Goal: Information Seeking & Learning: Understand process/instructions

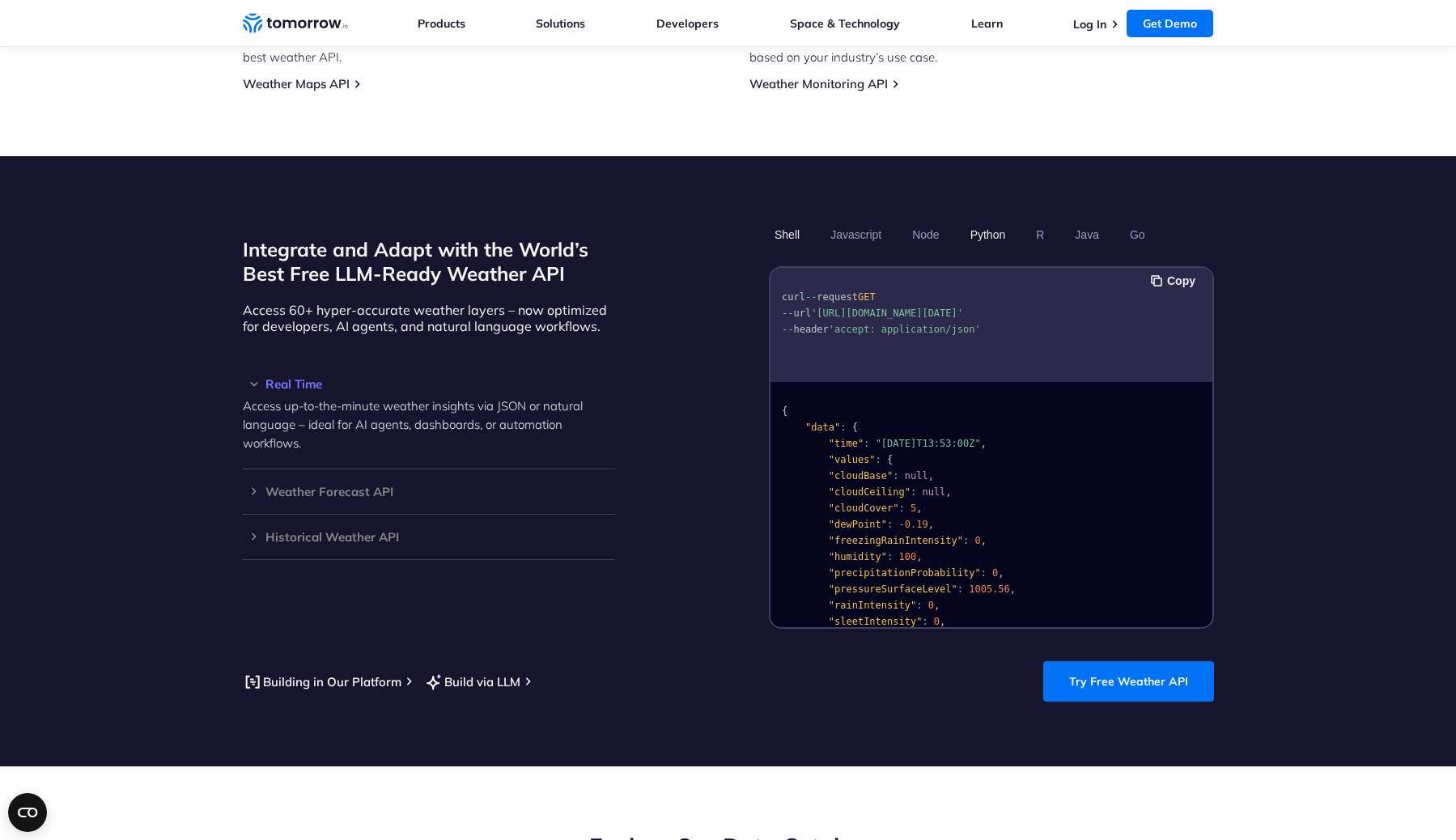
click at [998, 221] on button "Python" at bounding box center [987, 235] width 47 height 28
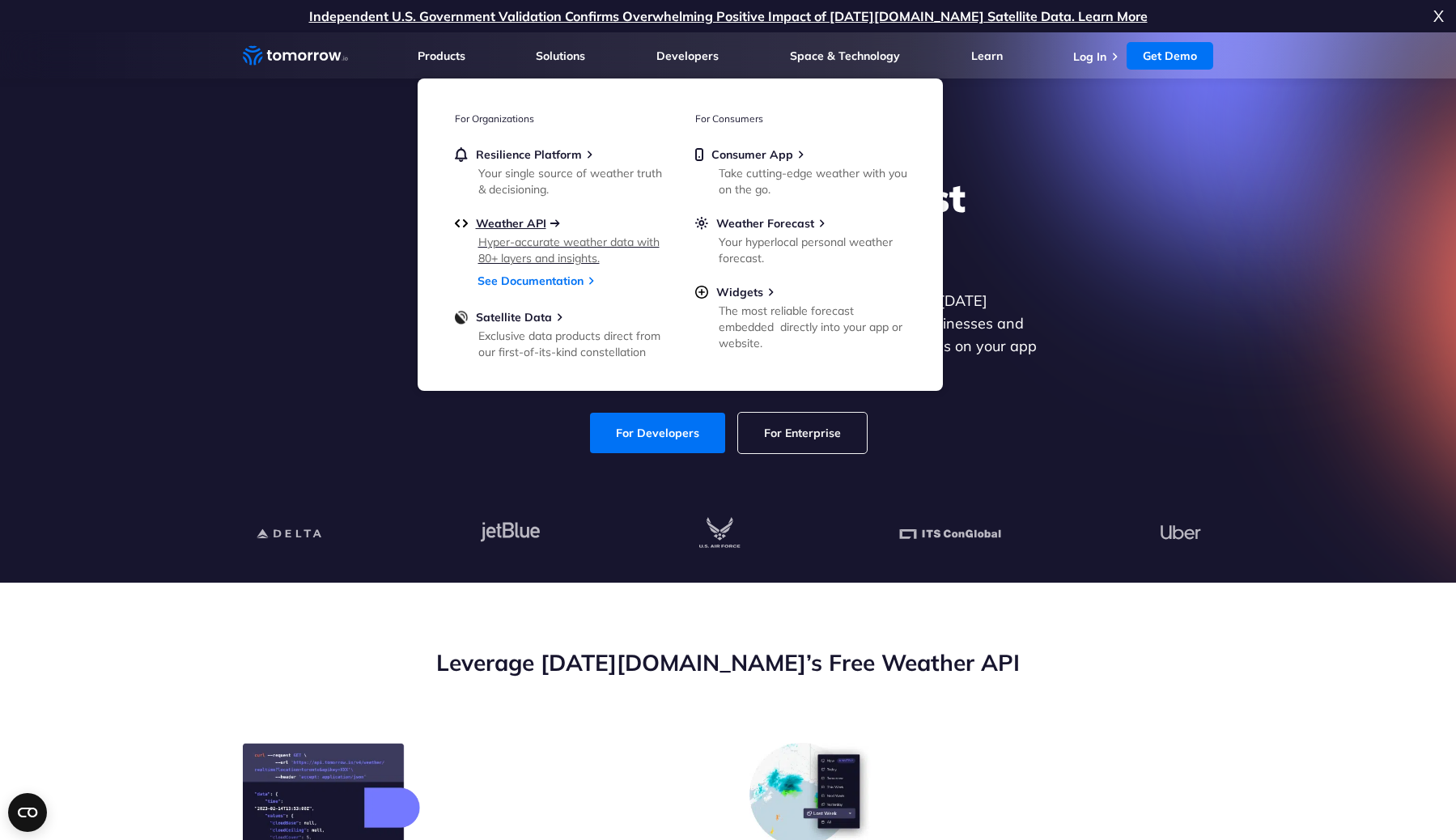
click at [521, 227] on span "Weather API" at bounding box center [510, 223] width 71 height 15
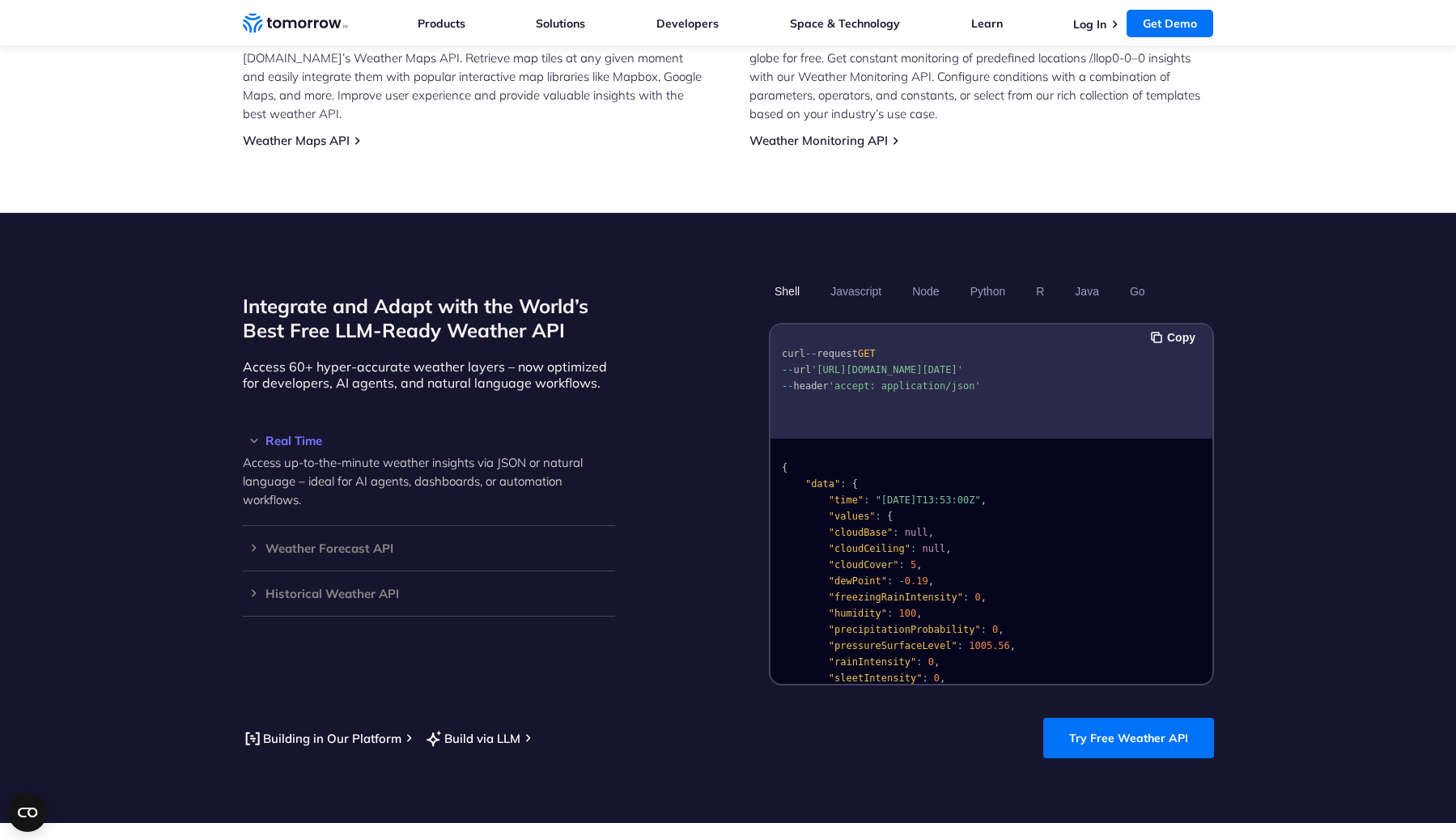
scroll to position [1218, 0]
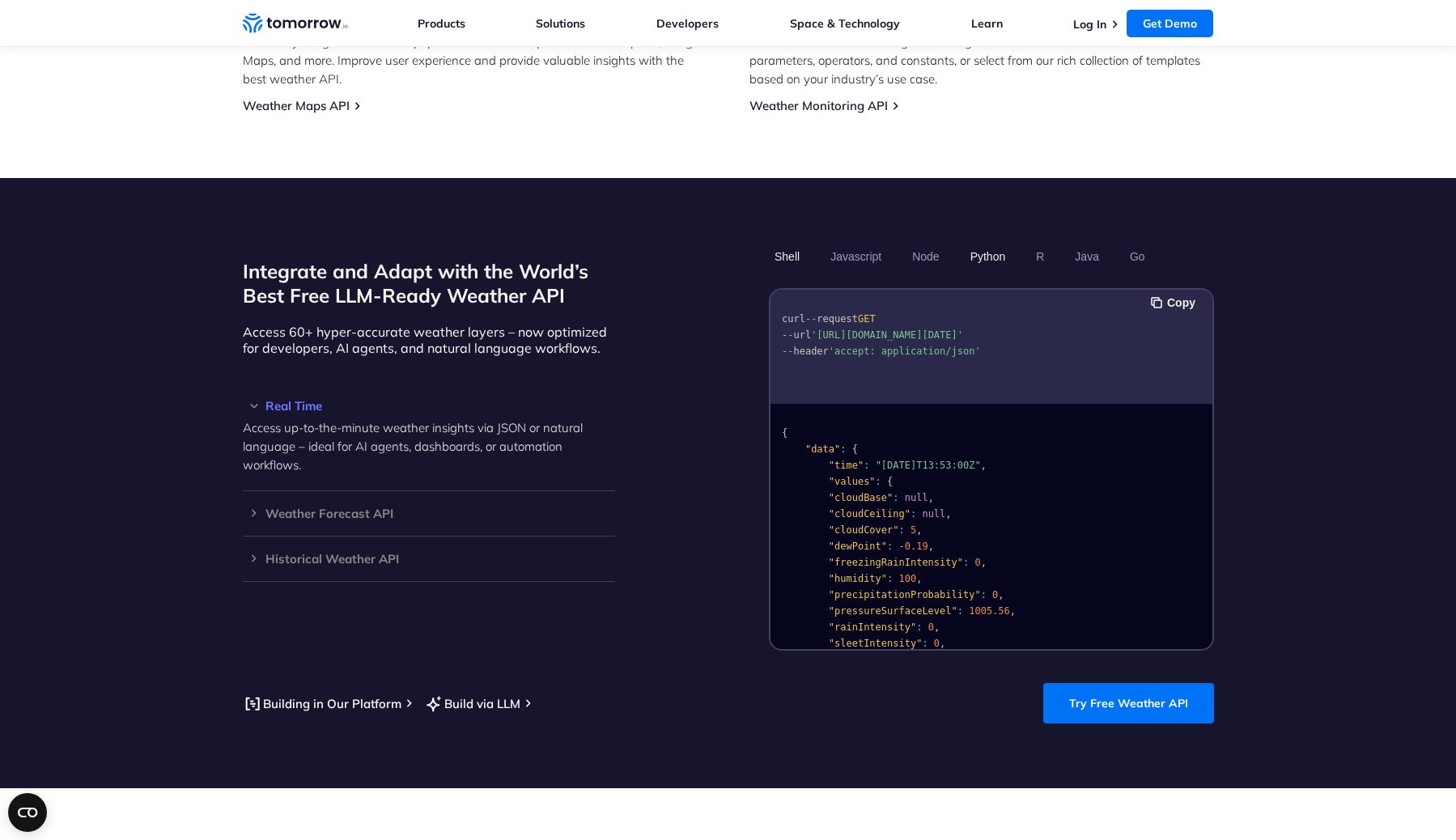
click at [992, 242] on button "Python" at bounding box center [987, 256] width 47 height 28
drag, startPoint x: 823, startPoint y: 330, endPoint x: 952, endPoint y: 346, distance: 130.0
click at [952, 346] on pre "import requests url = "https://api.tomorrow.io/v4/weather/realtime?location=tor…" at bounding box center [991, 392] width 442 height 203
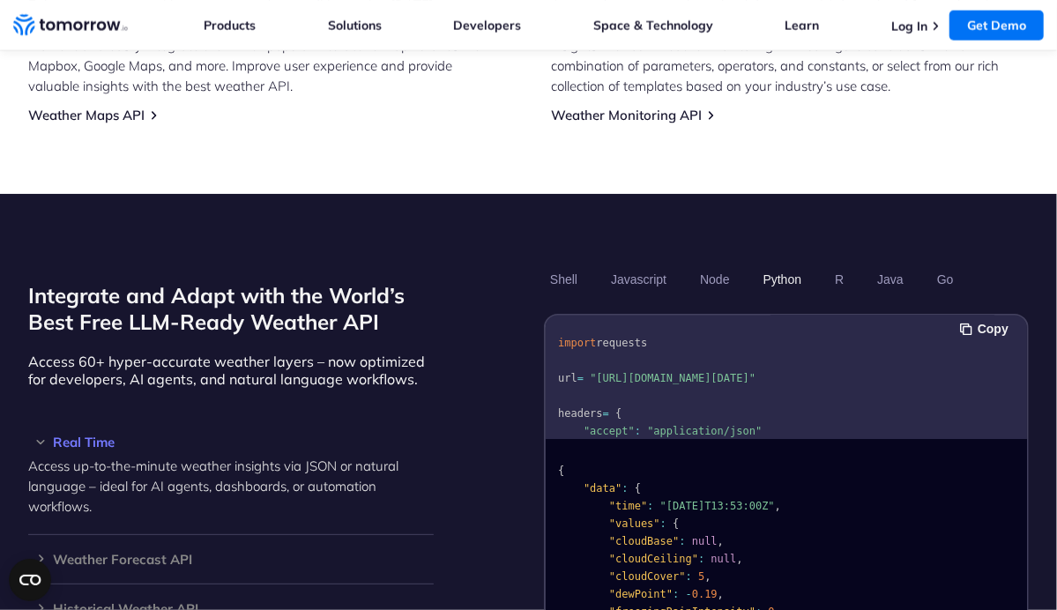
click at [637, 385] on span ""[URL][DOMAIN_NAME][DATE]"" at bounding box center [673, 379] width 166 height 12
click at [718, 385] on span ""[URL][DOMAIN_NAME][DATE]"" at bounding box center [673, 379] width 166 height 12
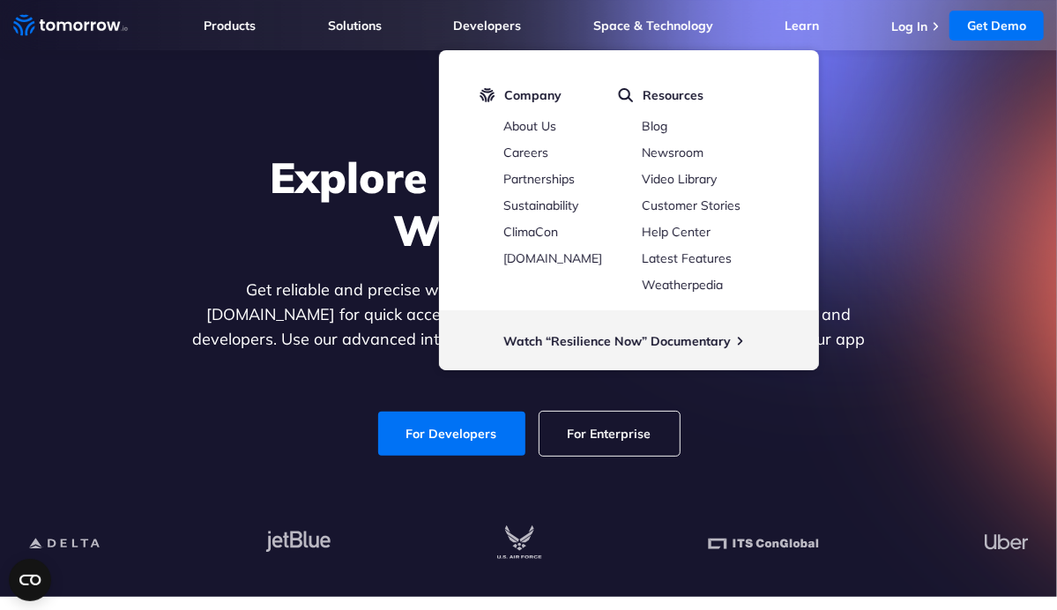
scroll to position [0, 0]
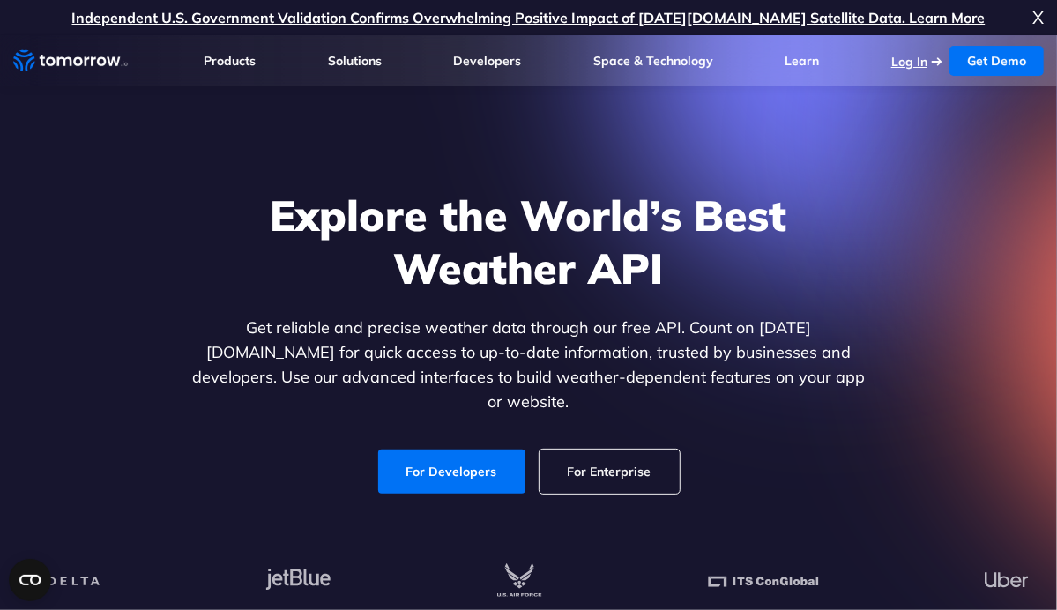
click at [916, 63] on link "Log In" at bounding box center [909, 62] width 36 height 16
